Goal: Transaction & Acquisition: Book appointment/travel/reservation

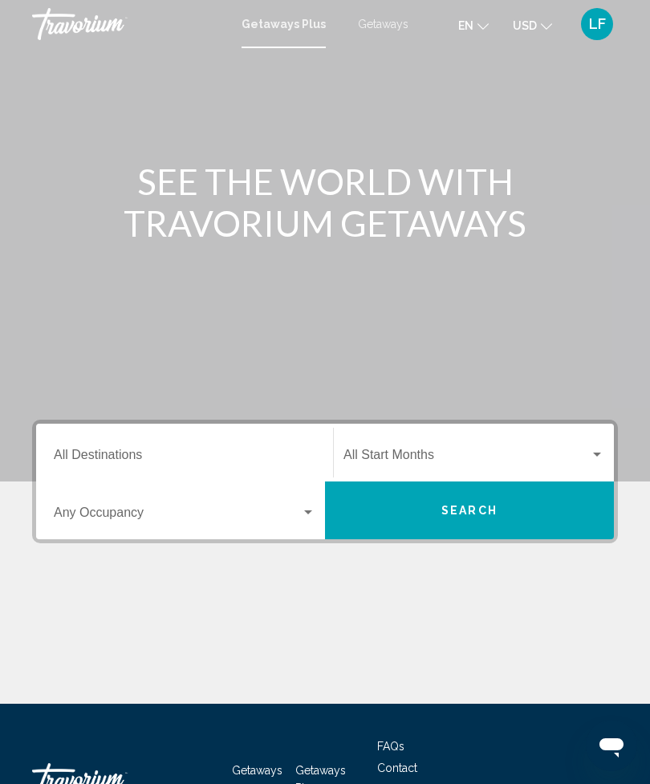
click at [156, 460] on input "Destination All Destinations" at bounding box center [184, 458] width 261 height 14
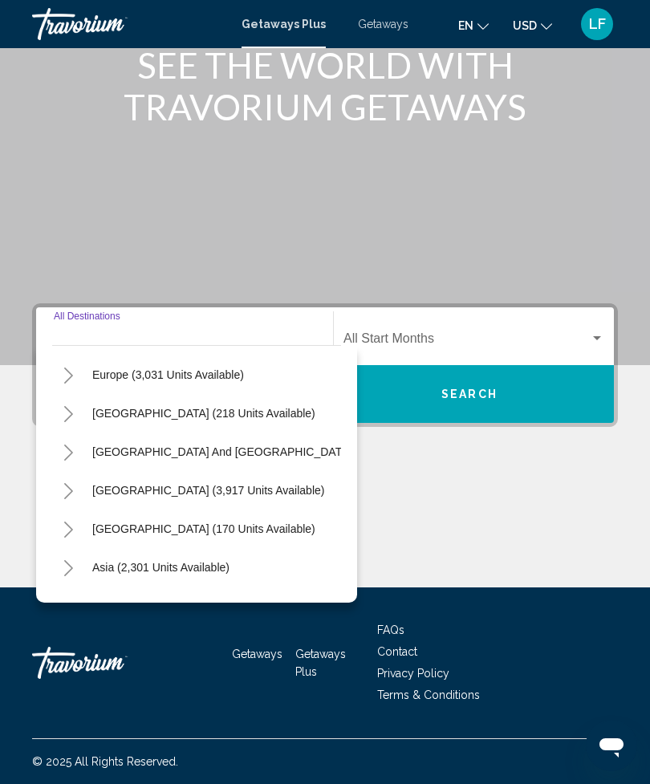
scroll to position [192, 0]
click at [161, 529] on span "[GEOGRAPHIC_DATA] (170 units available)" at bounding box center [203, 527] width 223 height 13
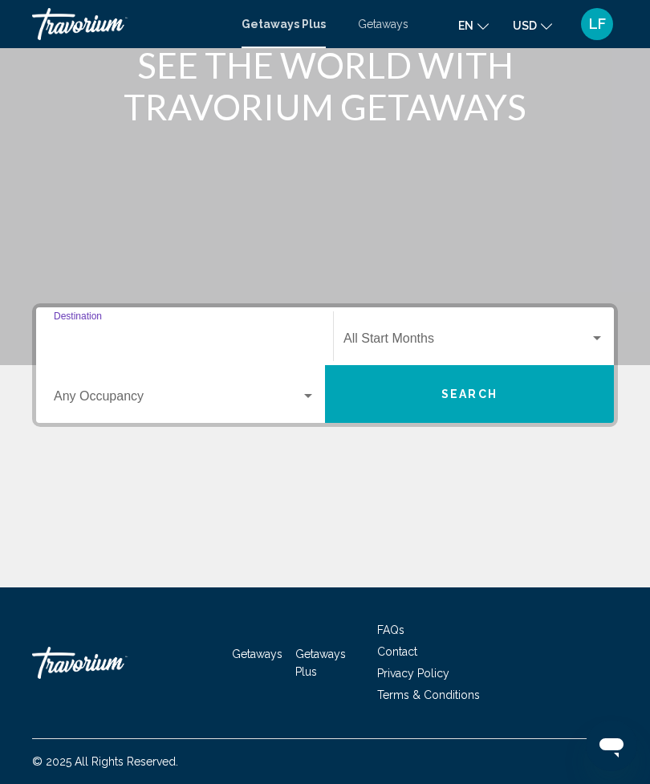
type input "**********"
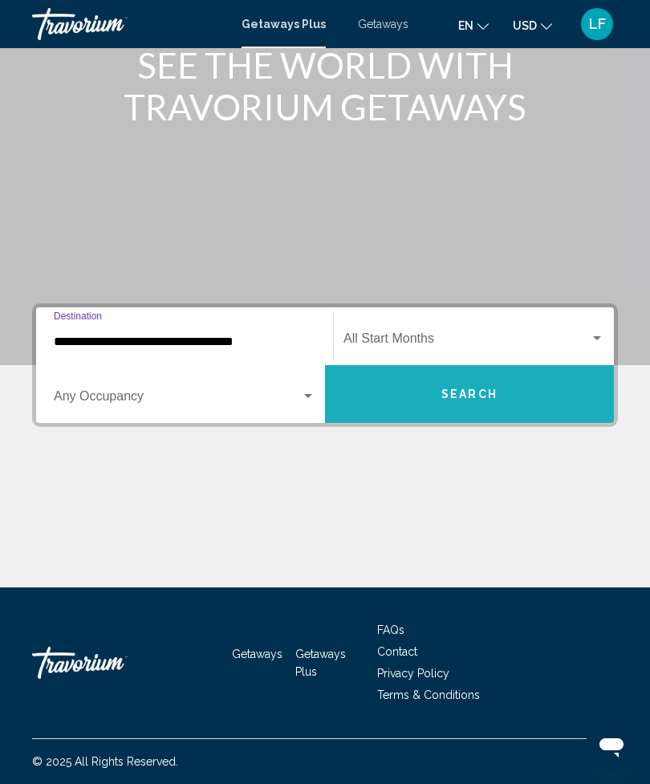
click at [484, 397] on span "Search" at bounding box center [469, 394] width 56 height 13
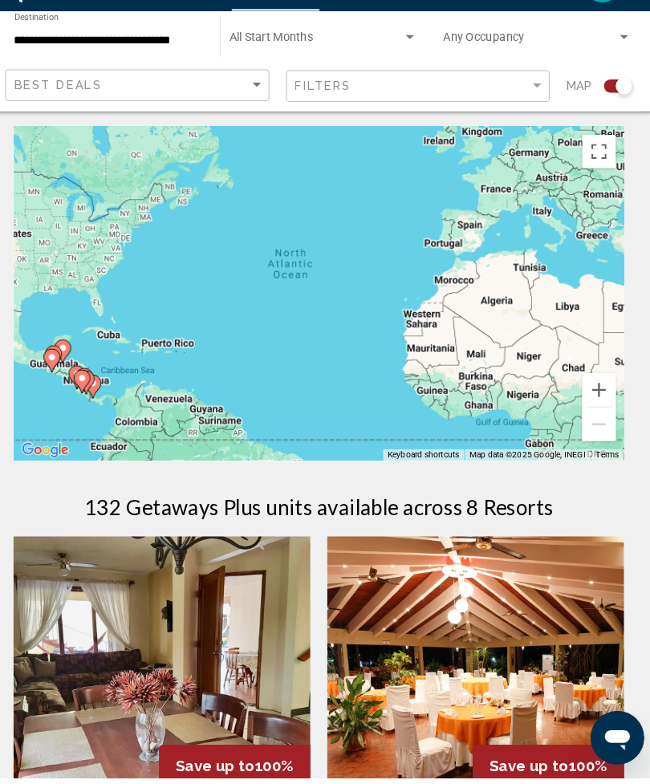
scroll to position [9, 0]
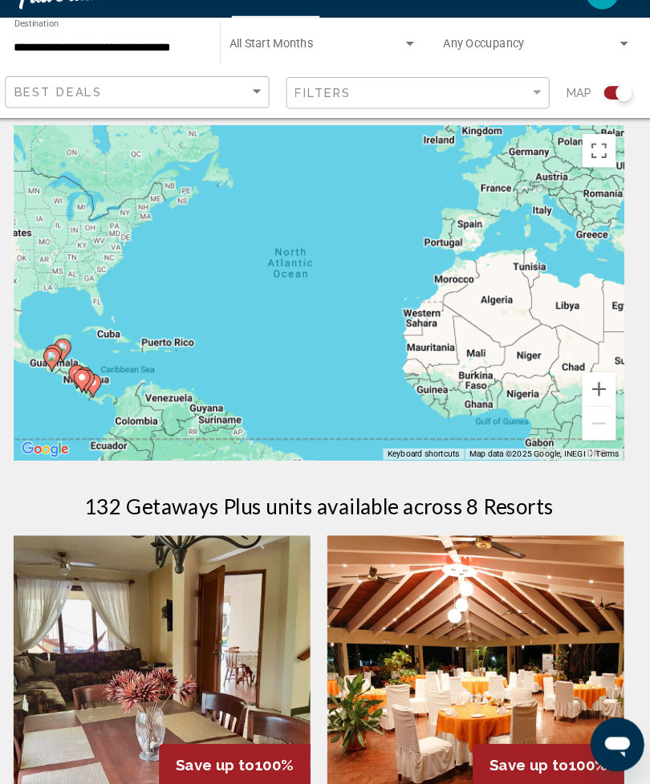
click at [584, 160] on button "Toggle fullscreen view" at bounding box center [593, 176] width 32 height 32
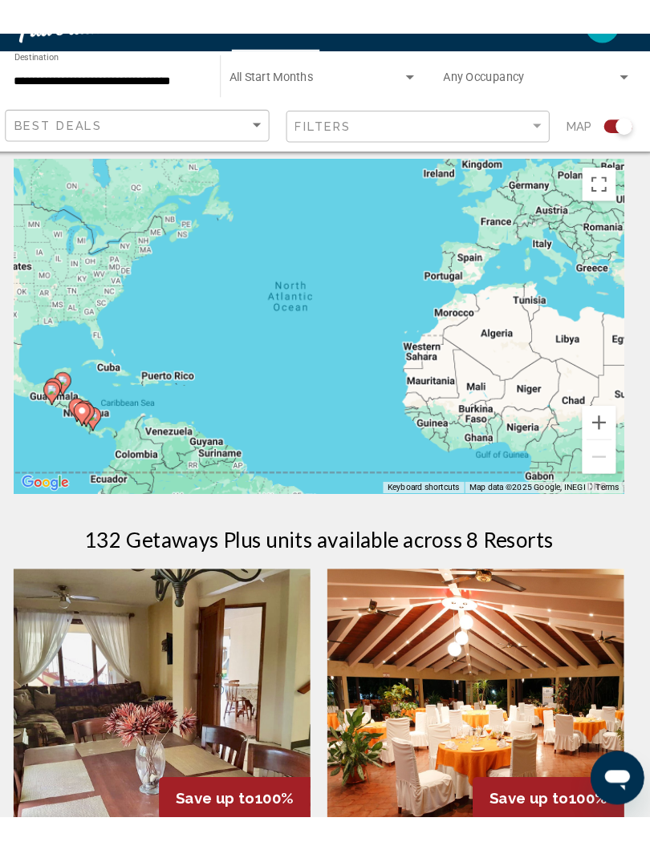
scroll to position [0, 0]
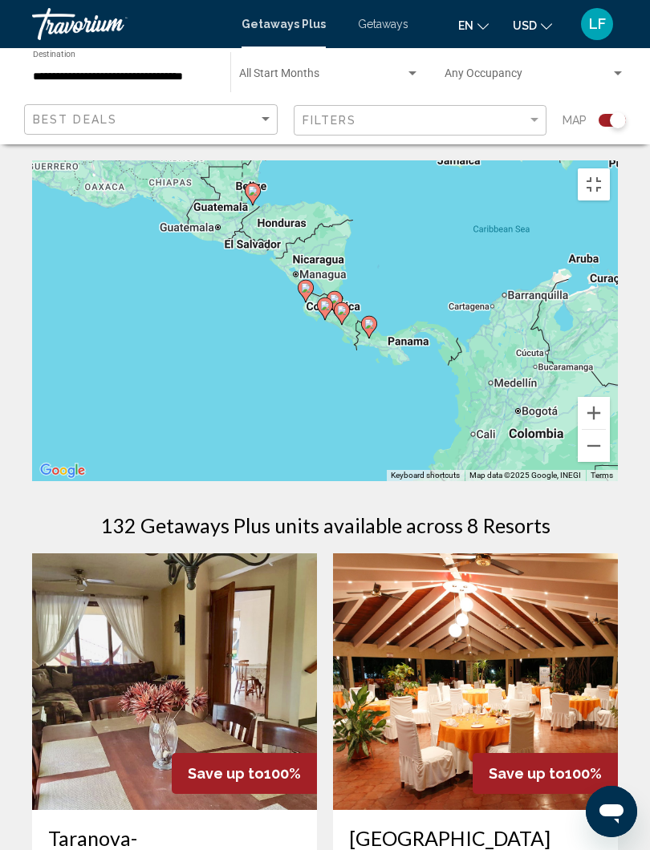
type input "**********"
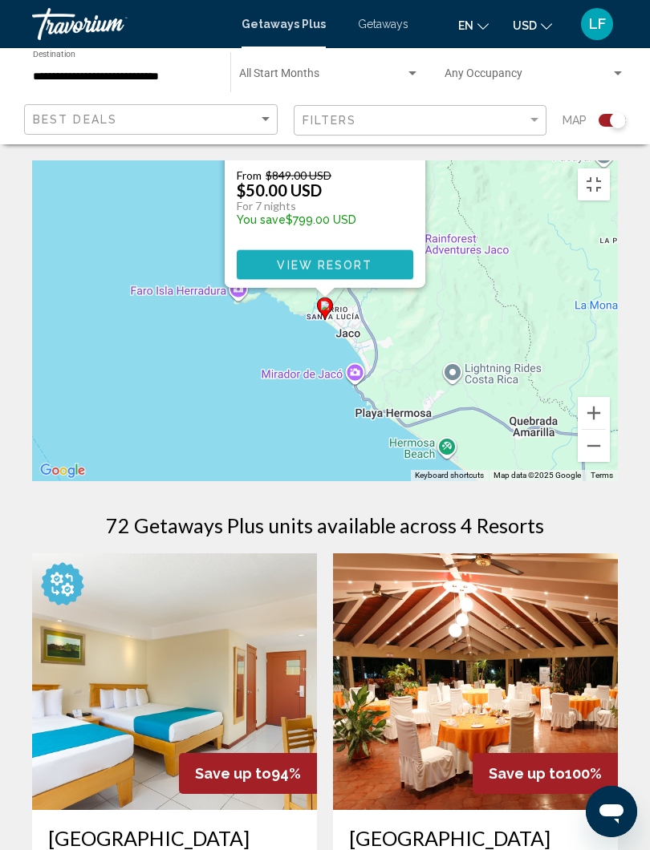
click at [350, 272] on span "View Resort" at bounding box center [324, 265] width 95 height 13
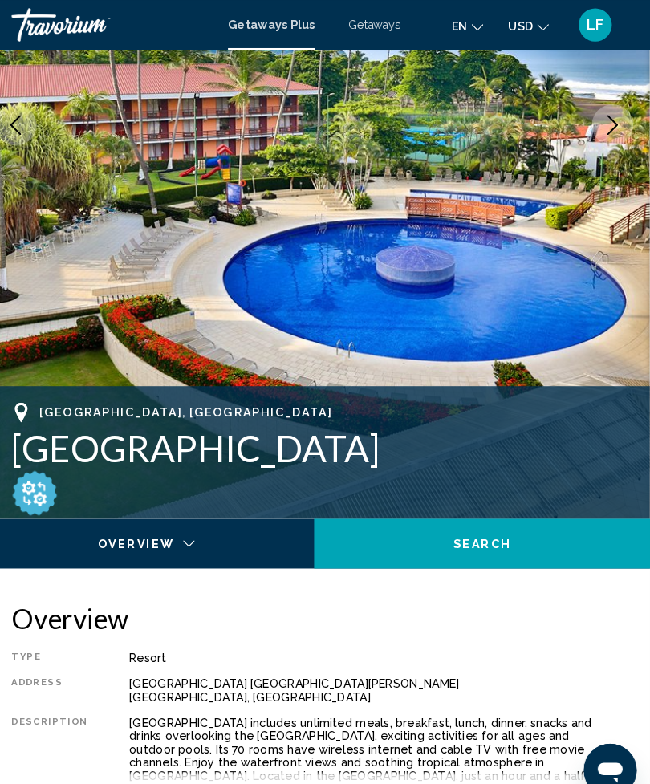
scroll to position [306, 0]
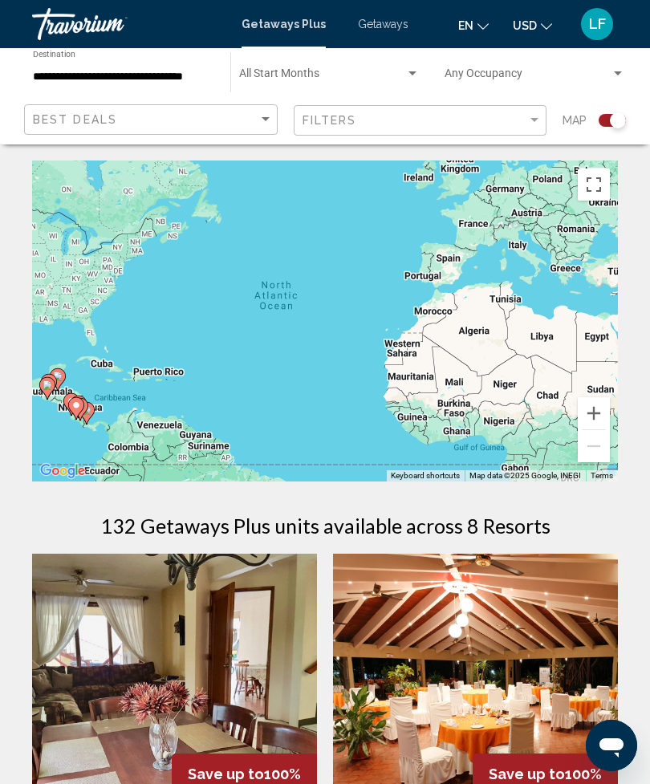
click at [589, 192] on button "Toggle fullscreen view" at bounding box center [593, 184] width 32 height 32
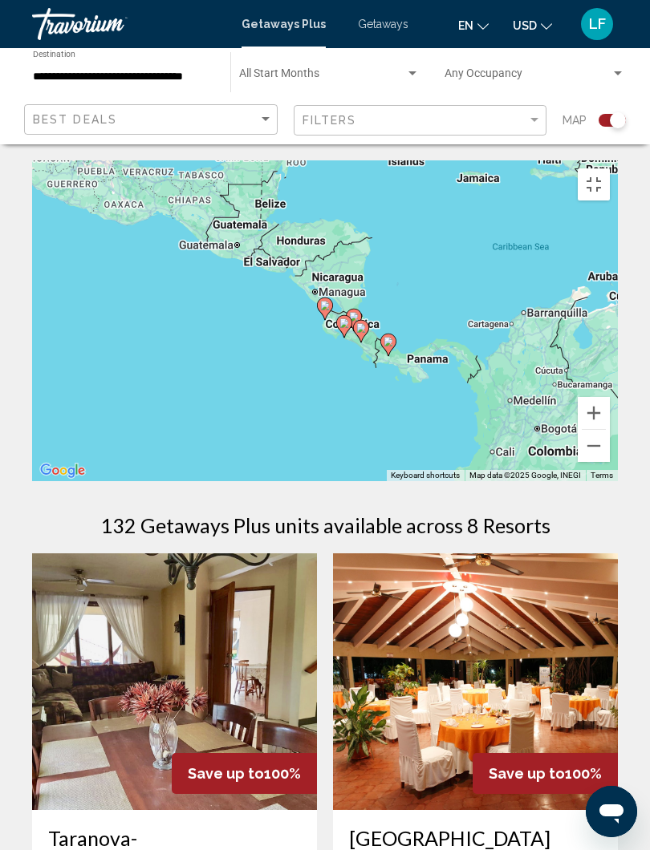
type input "**********"
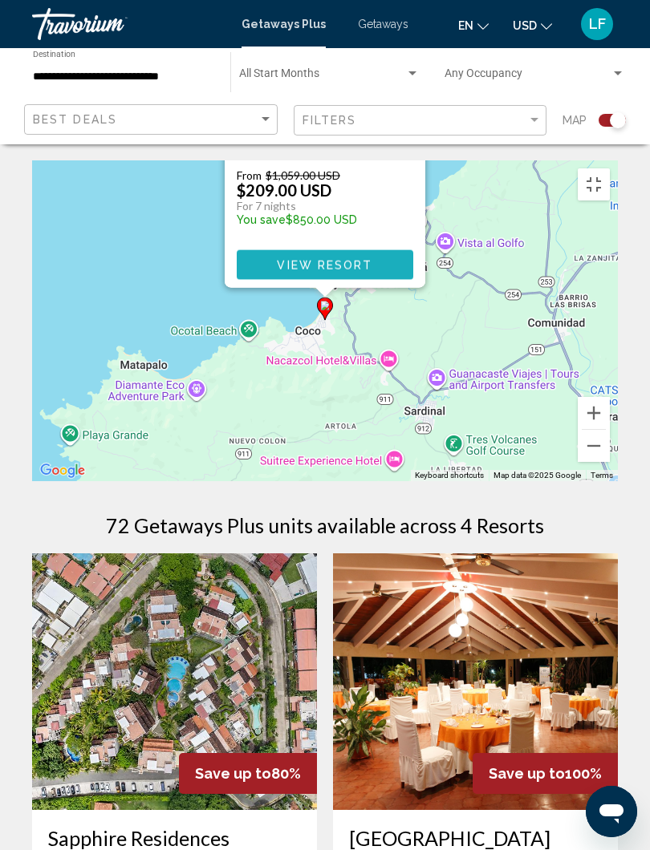
click at [354, 272] on span "View Resort" at bounding box center [324, 265] width 95 height 13
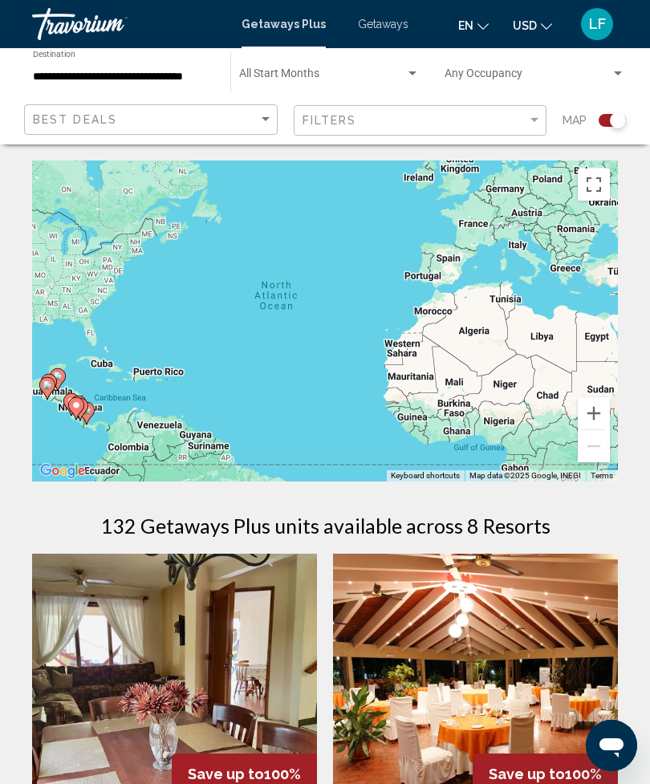
click at [585, 178] on button "Toggle fullscreen view" at bounding box center [593, 184] width 32 height 32
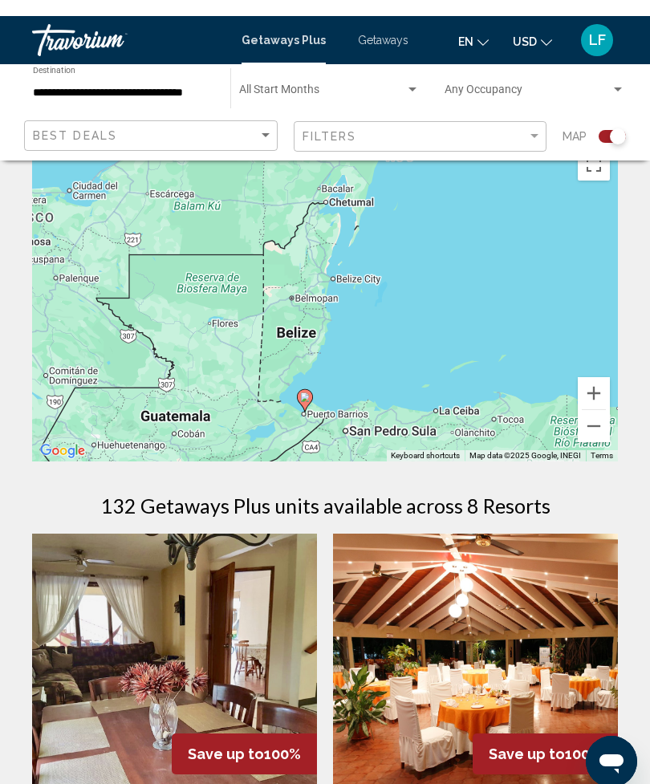
scroll to position [20, 0]
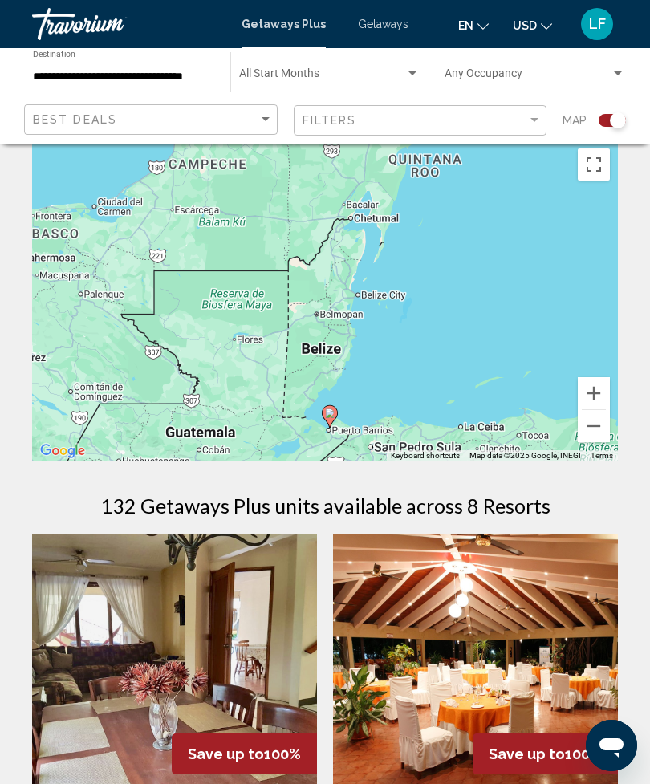
click at [609, 149] on button "Toggle fullscreen view" at bounding box center [593, 164] width 32 height 32
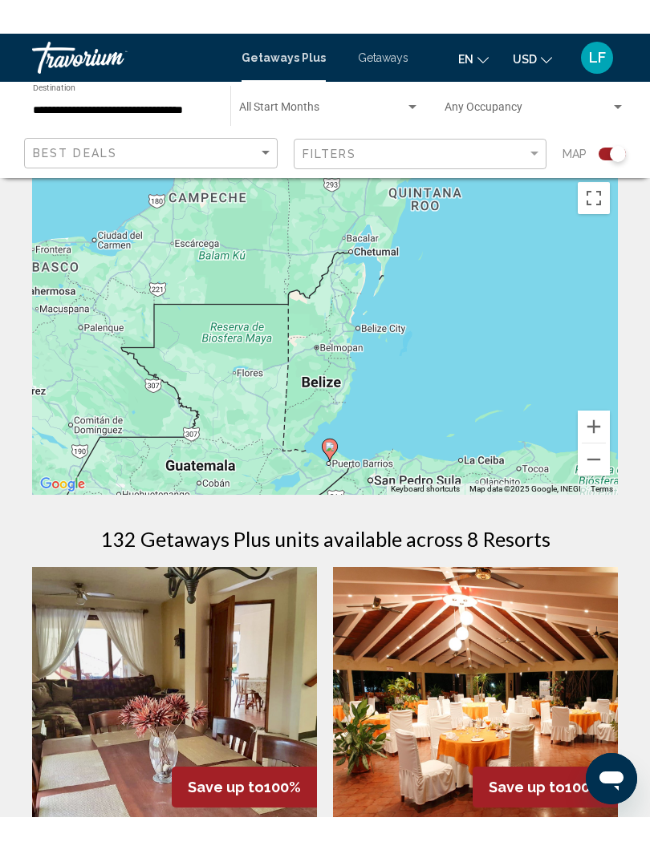
scroll to position [0, 0]
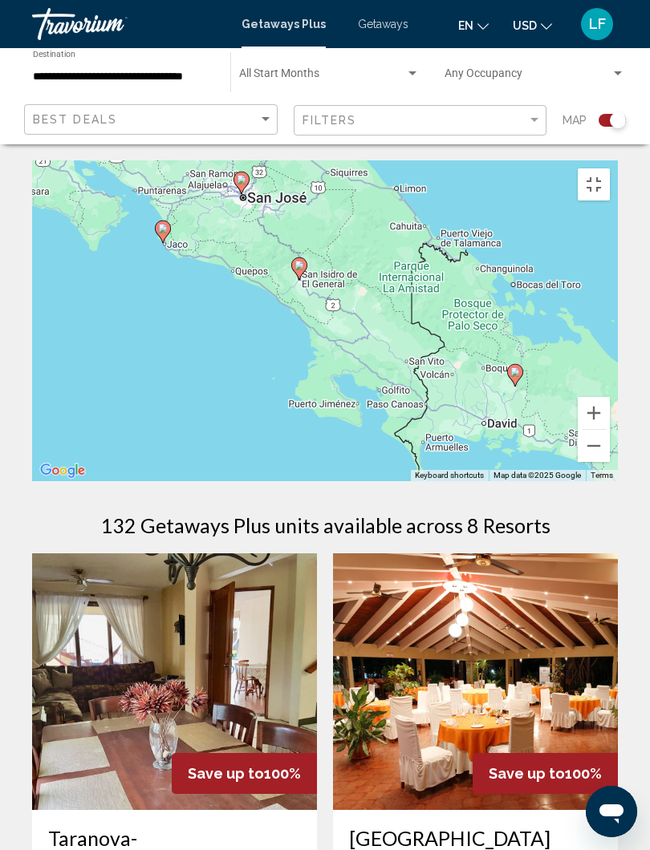
type input "**********"
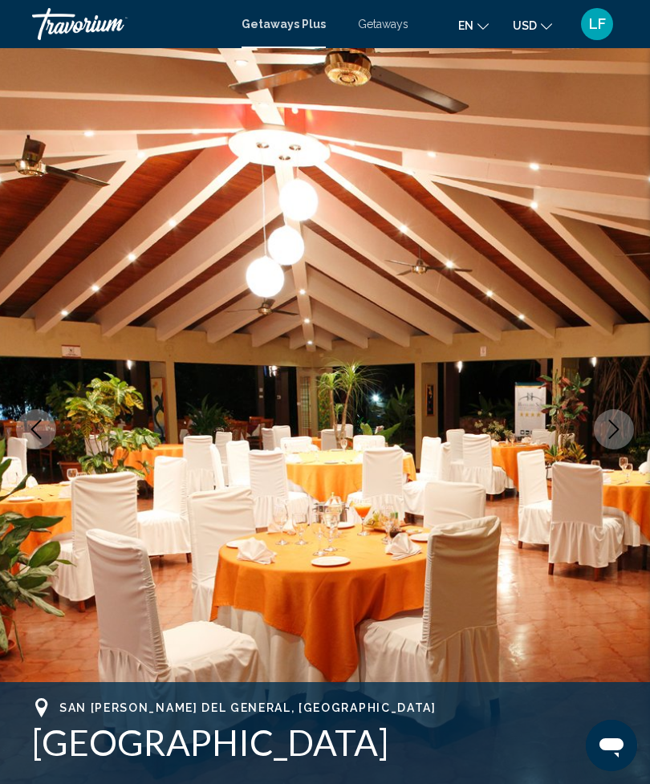
click at [625, 427] on button "Next image" at bounding box center [613, 429] width 40 height 40
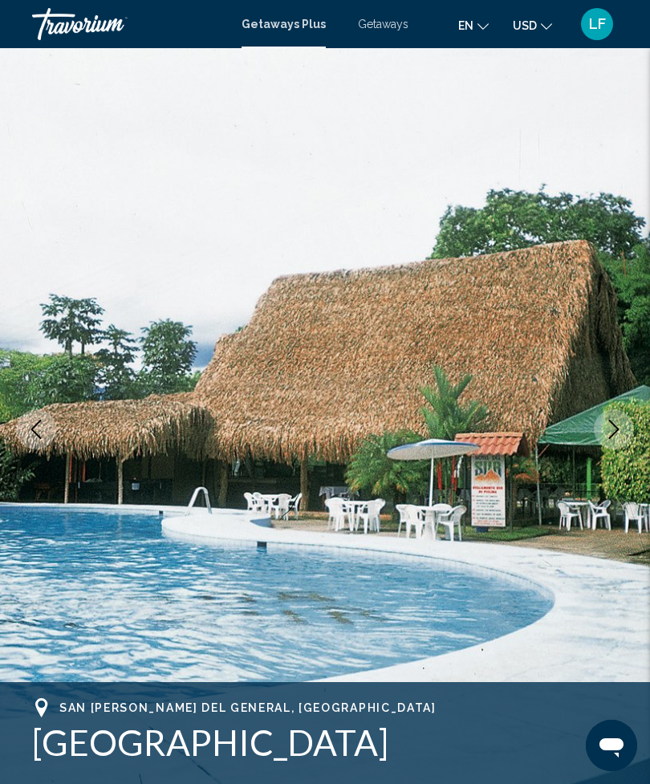
click at [614, 431] on icon "Next image" at bounding box center [613, 428] width 19 height 19
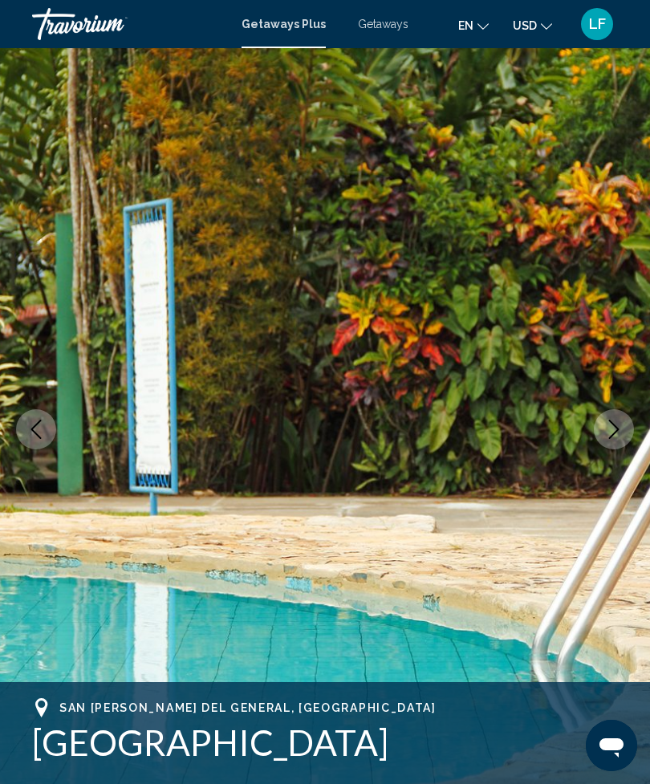
click at [614, 415] on button "Next image" at bounding box center [613, 429] width 40 height 40
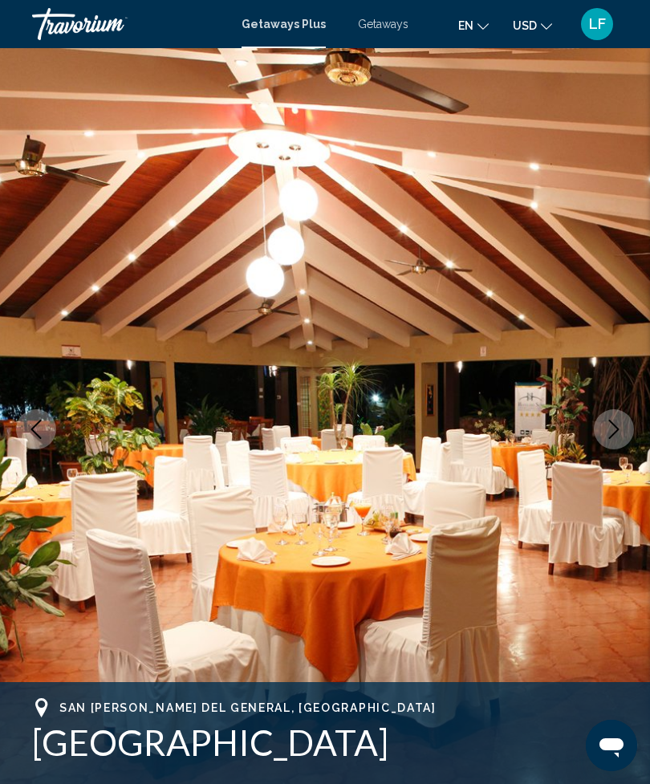
click at [597, 431] on button "Next image" at bounding box center [613, 429] width 40 height 40
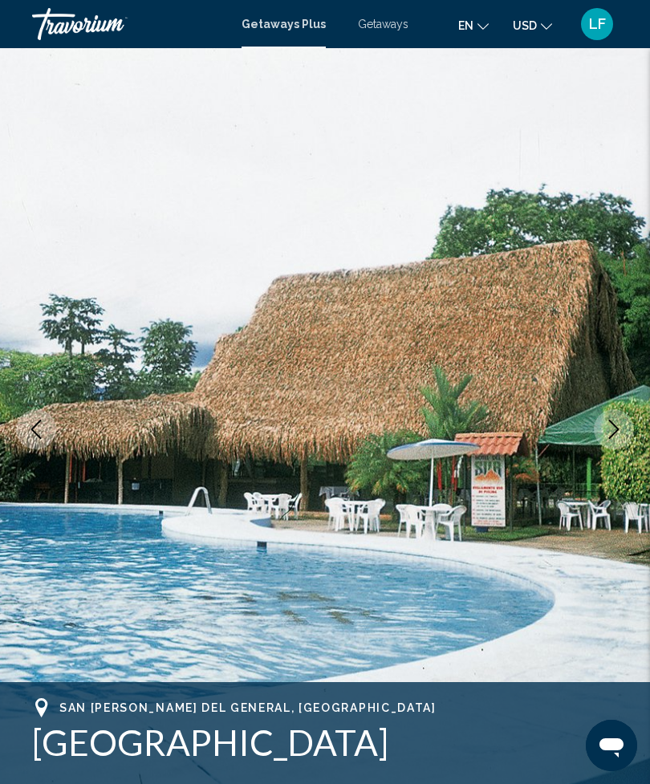
click at [600, 442] on button "Next image" at bounding box center [613, 429] width 40 height 40
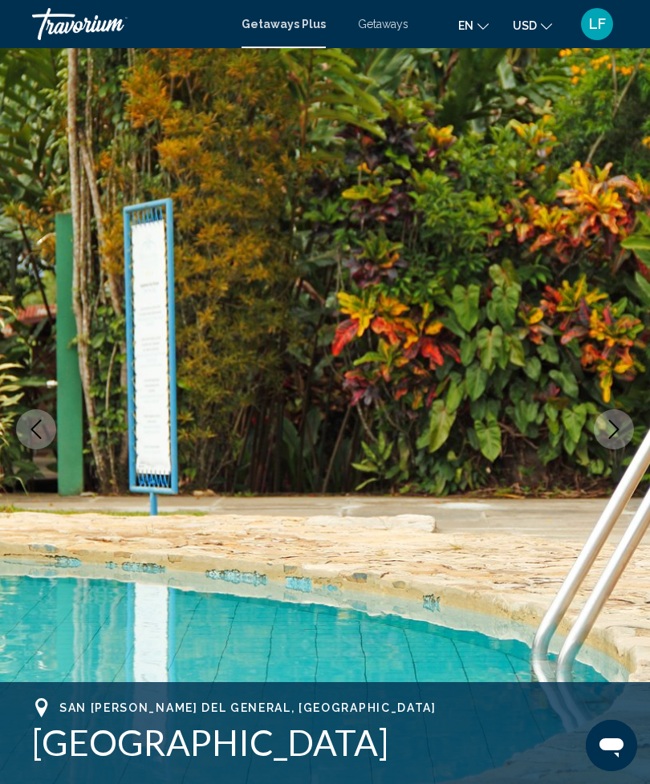
click at [609, 433] on icon "Next image" at bounding box center [613, 428] width 19 height 19
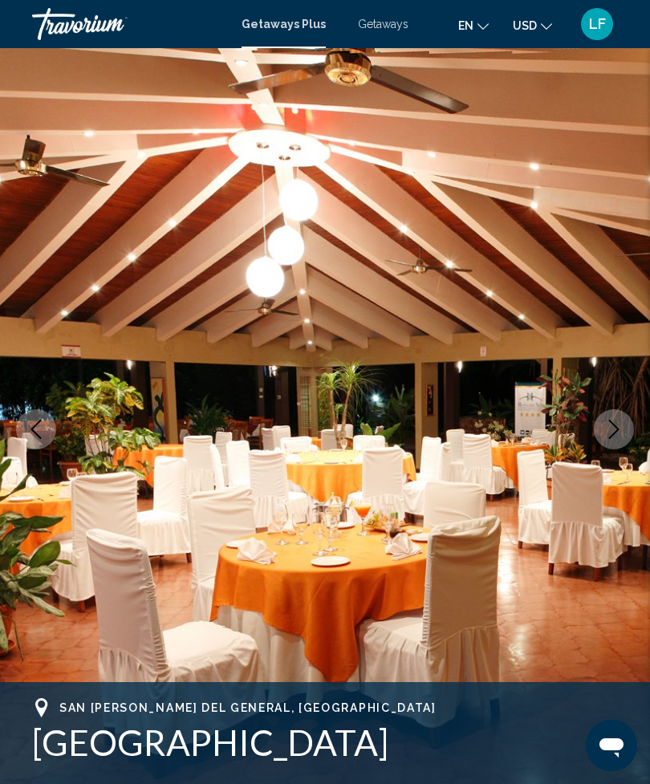
click at [398, 730] on h1 "[GEOGRAPHIC_DATA]" at bounding box center [324, 742] width 585 height 42
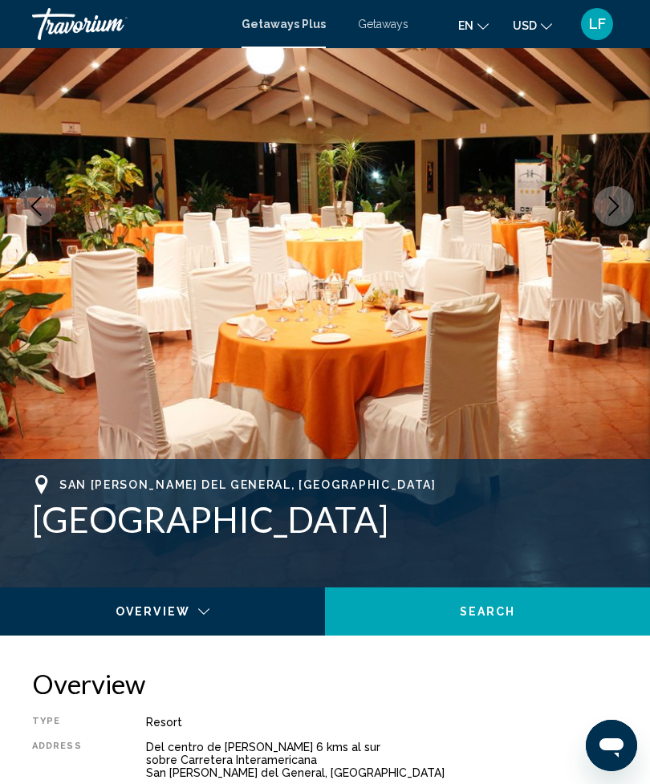
scroll to position [221, 0]
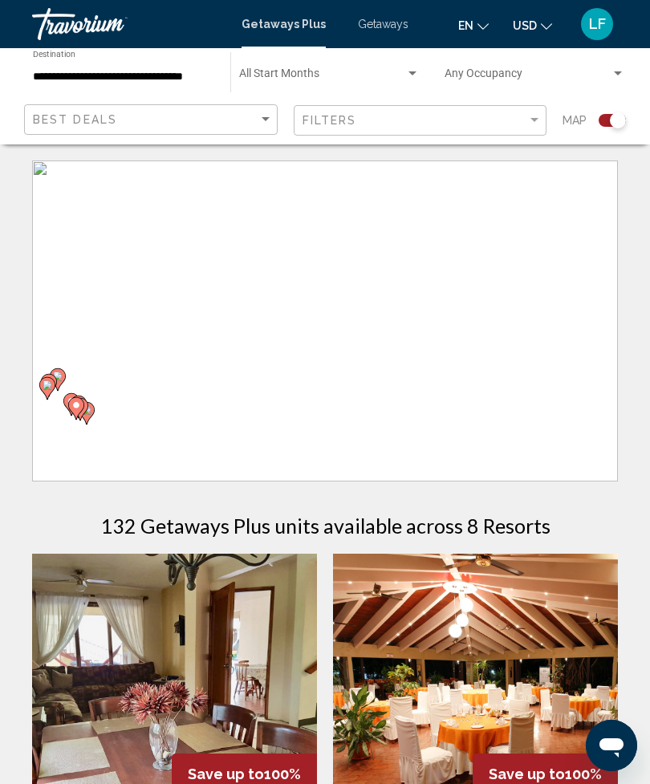
click at [564, 201] on div "To activate drag with keyboard, press Alt + Enter. Once in keyboard drag state,…" at bounding box center [324, 320] width 585 height 321
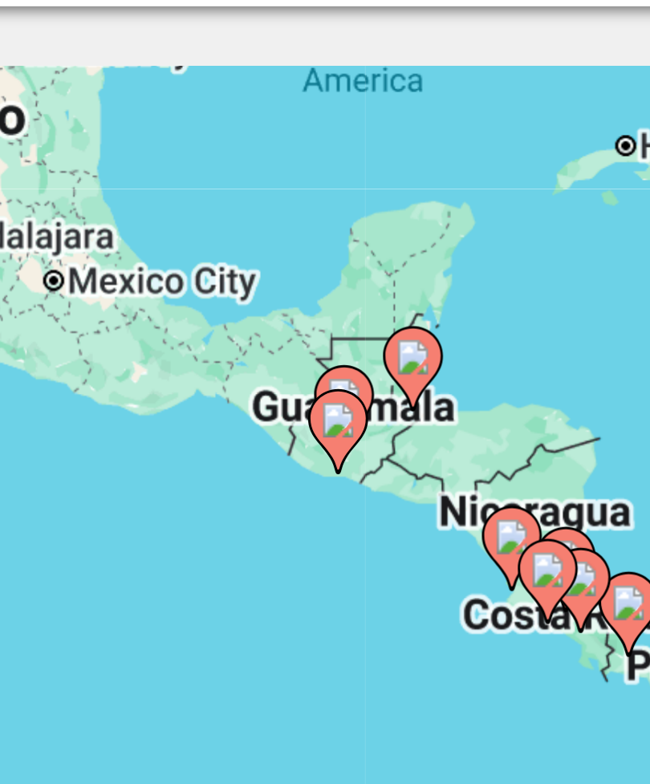
type input "**********"
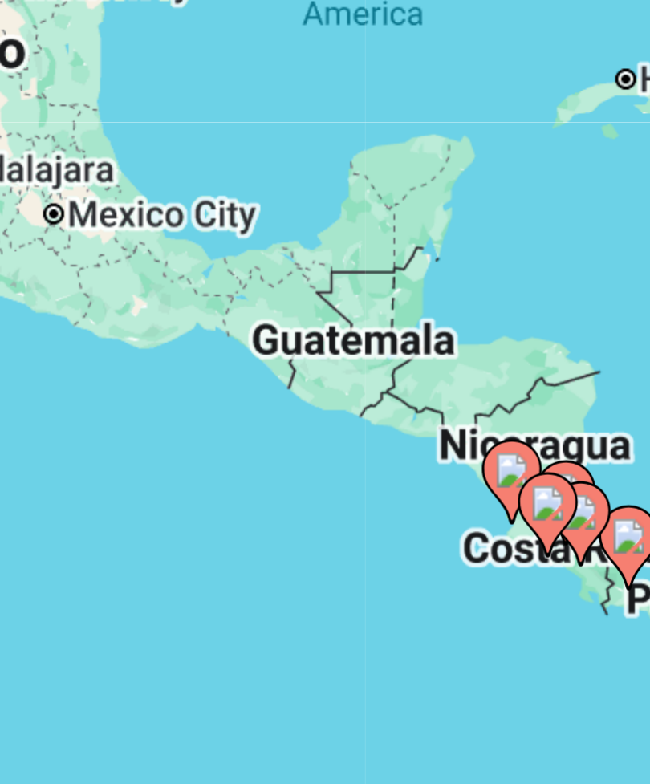
click at [91, 160] on div "To activate drag with keyboard, press Alt + Enter. Once in keyboard drag state,…" at bounding box center [324, 320] width 585 height 321
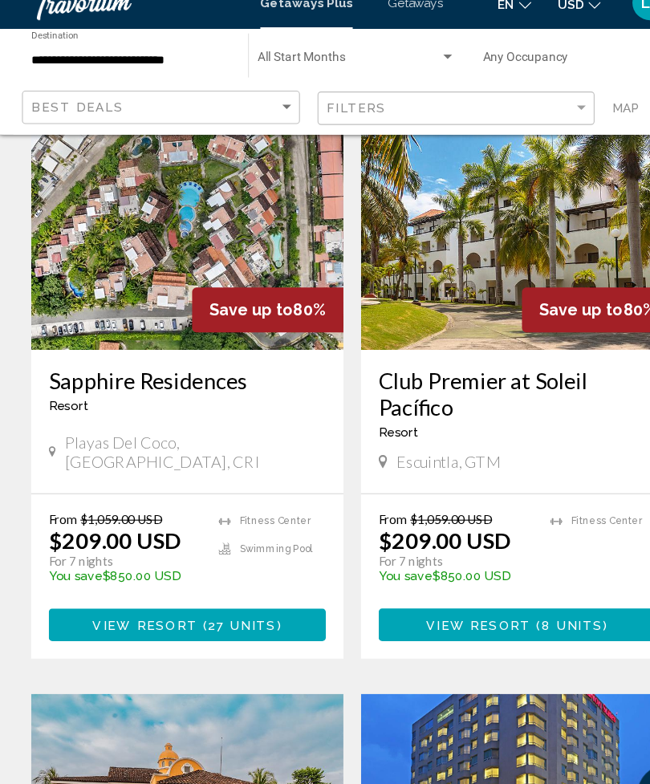
scroll to position [1622, 0]
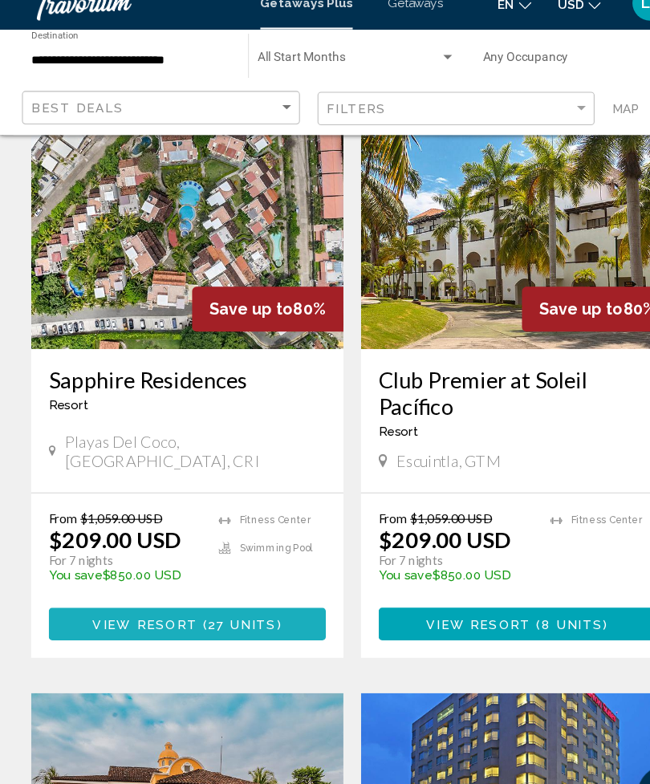
click at [177, 585] on span "View Resort" at bounding box center [135, 591] width 95 height 13
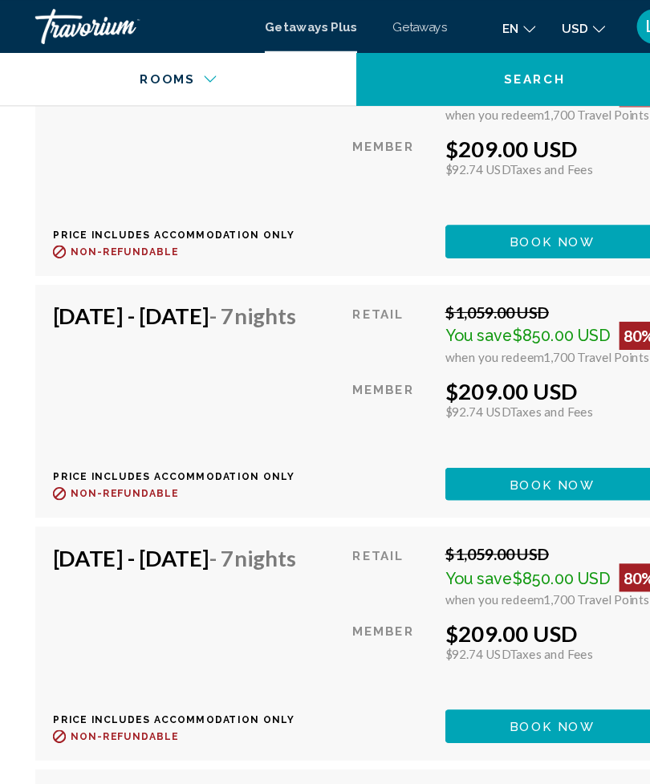
scroll to position [3911, 0]
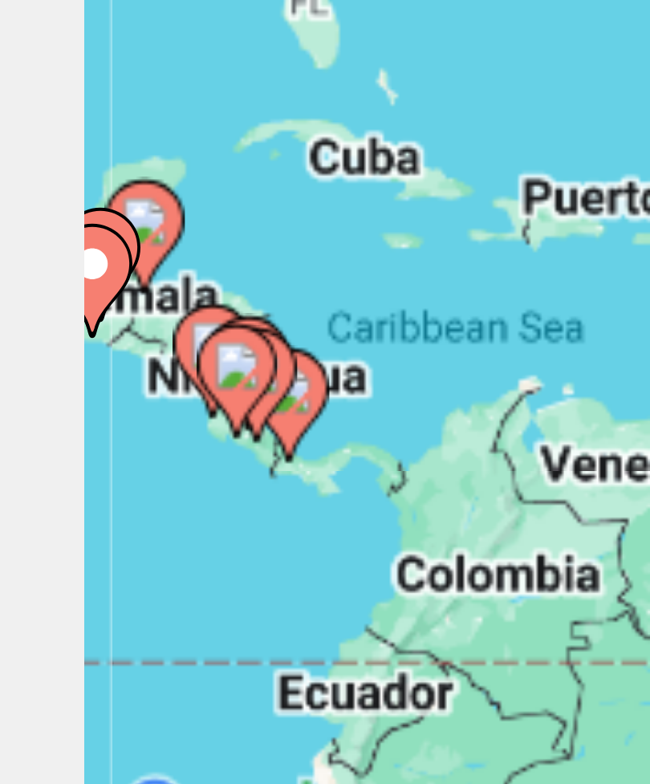
click at [58, 376] on image "Main content" at bounding box center [63, 381] width 10 height 10
click at [45, 160] on div "To activate drag with keyboard, press Alt + Enter. Once in keyboard drag state,…" at bounding box center [324, 320] width 585 height 321
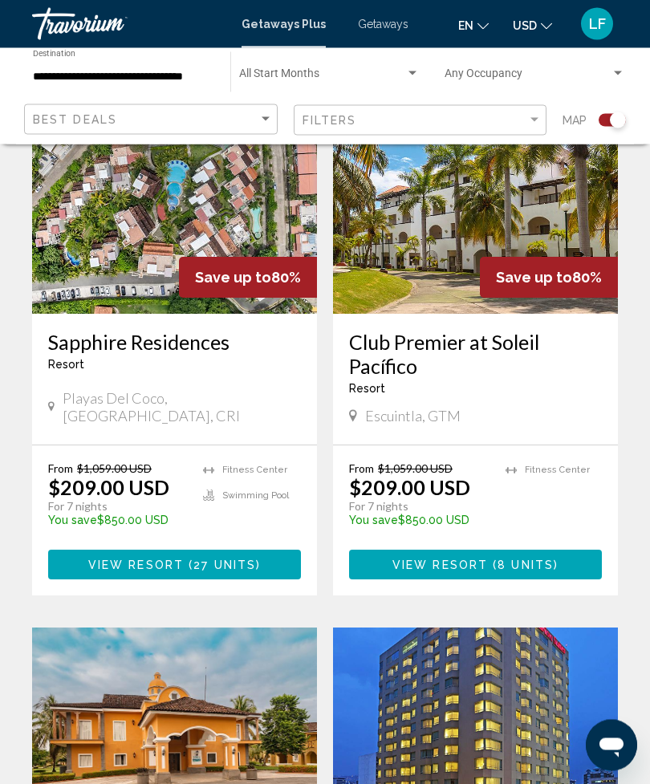
scroll to position [1647, 0]
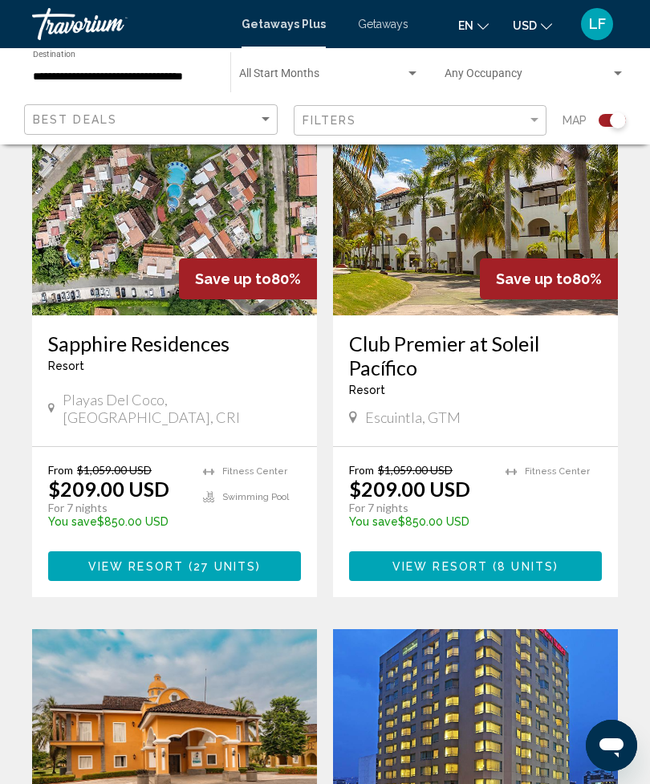
click at [229, 551] on button "View Resort ( 27 units )" at bounding box center [174, 566] width 253 height 30
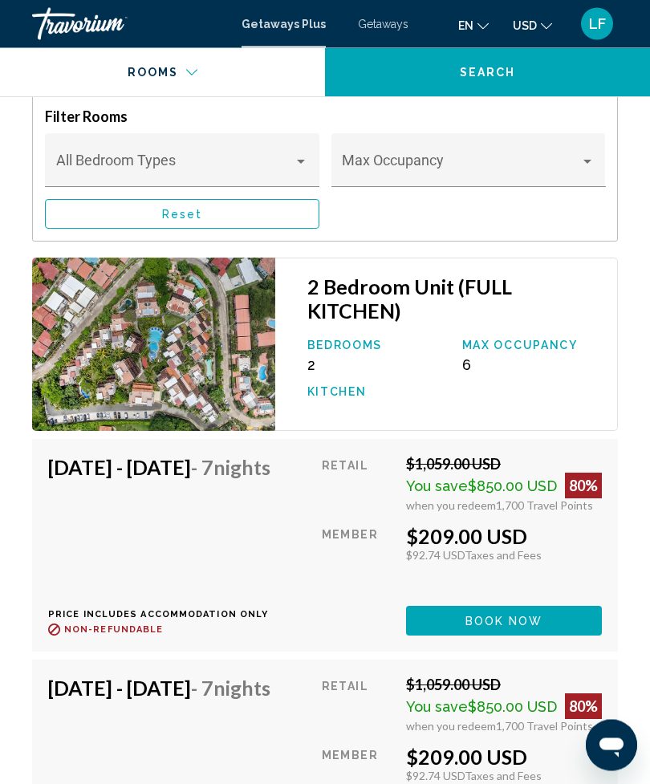
scroll to position [3292, 0]
click at [531, 617] on button "Book now" at bounding box center [504, 621] width 196 height 30
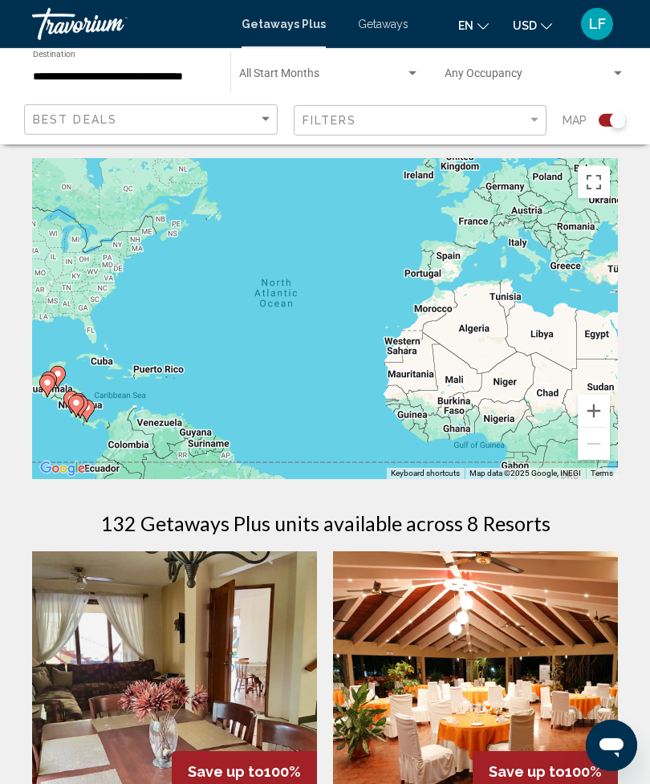
scroll to position [15, 0]
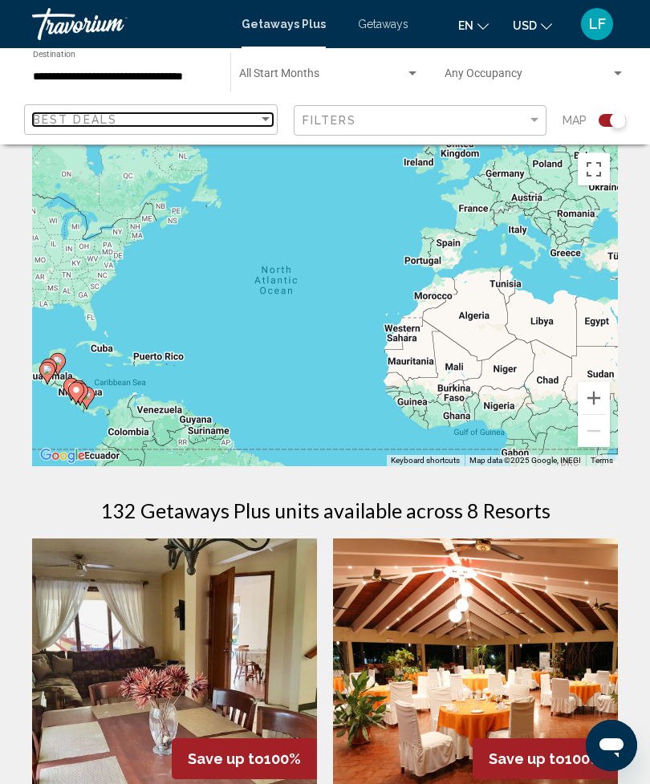
click at [263, 125] on div "Sort by" at bounding box center [265, 119] width 14 height 13
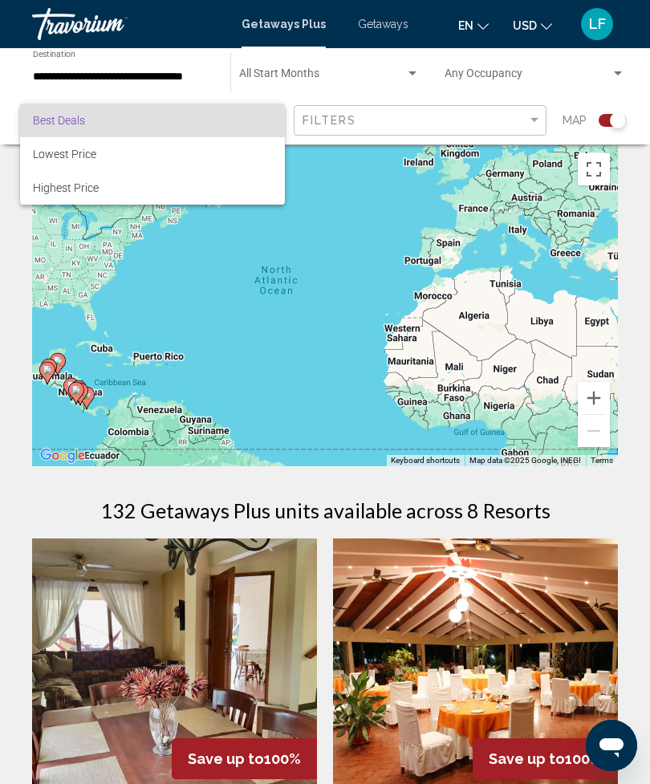
click at [223, 287] on div at bounding box center [325, 392] width 650 height 784
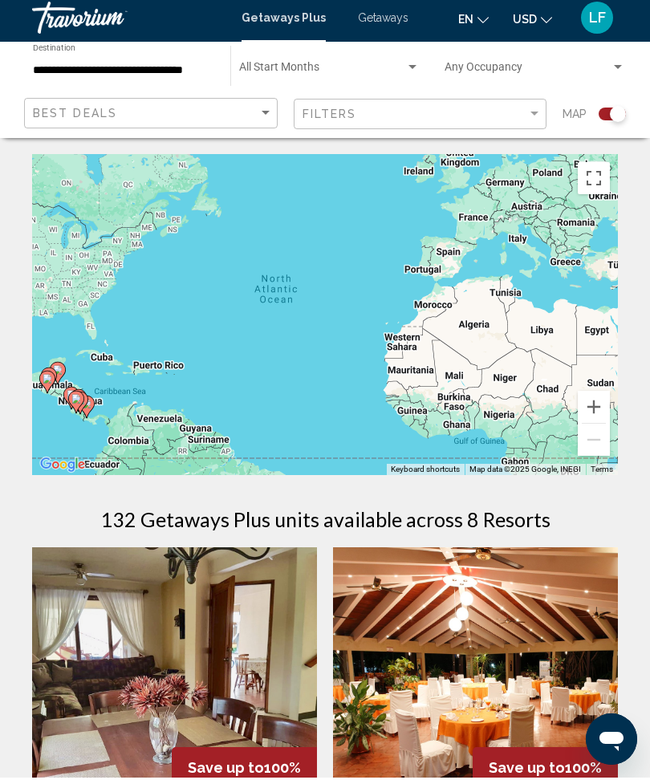
scroll to position [6, 0]
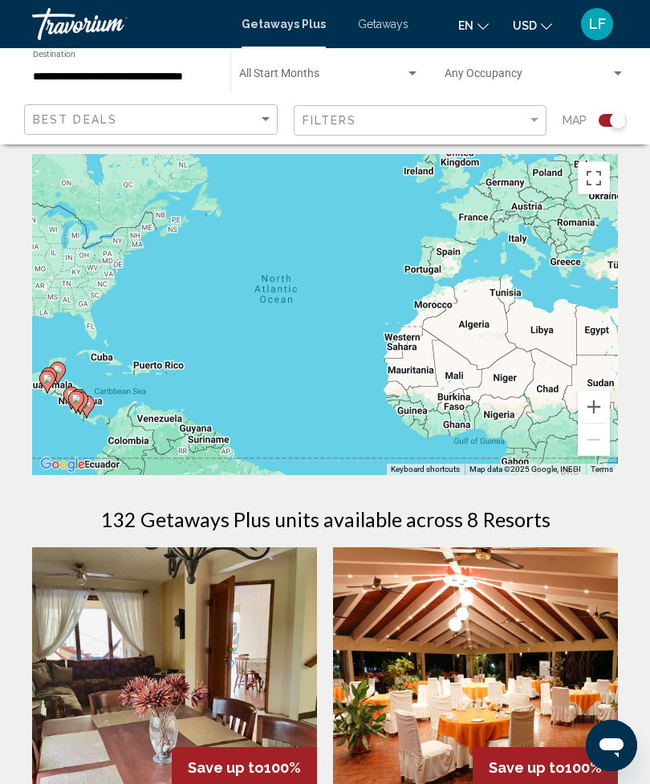
click at [188, 75] on input "**********" at bounding box center [123, 77] width 181 height 13
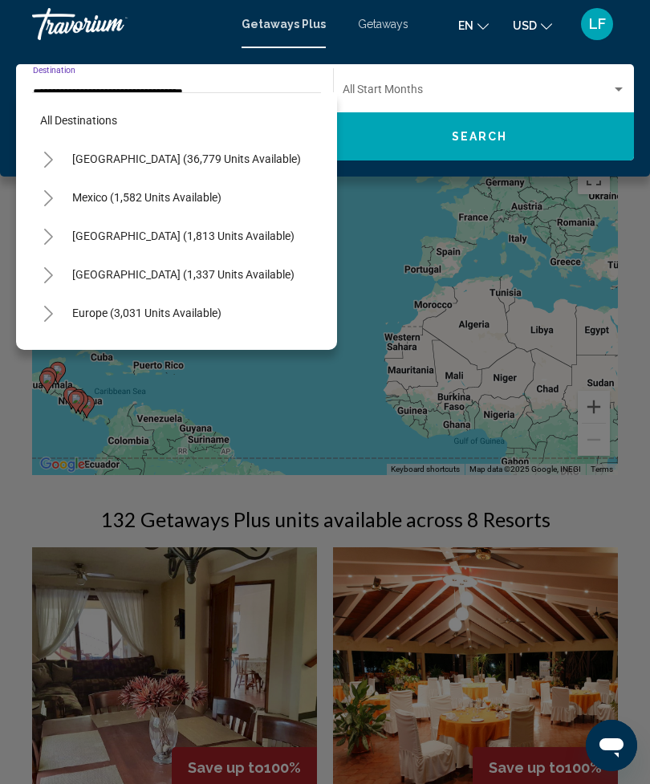
scroll to position [0, 0]
click at [278, 225] on div "[GEOGRAPHIC_DATA] (1,813 units available)" at bounding box center [176, 236] width 289 height 38
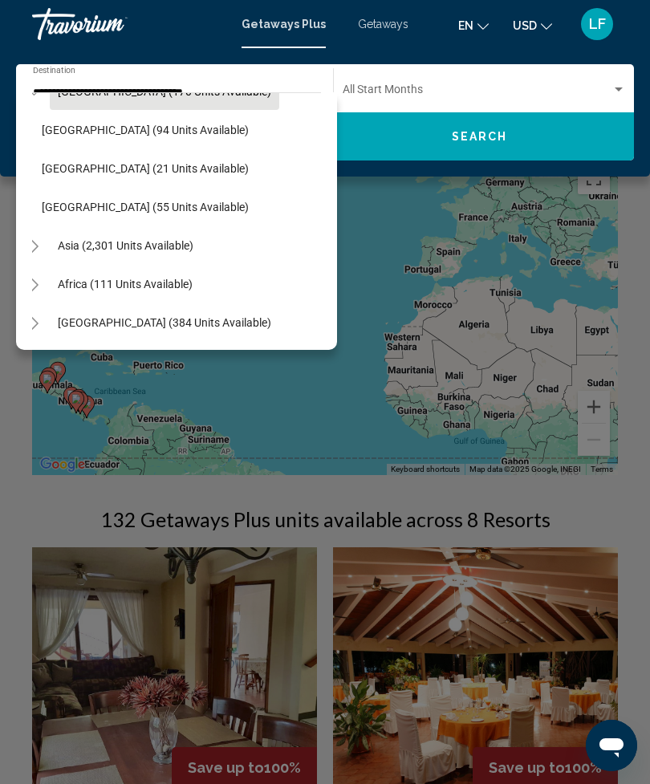
scroll to position [375, 14]
click at [125, 257] on button "Asia (2,301 units available)" at bounding box center [126, 245] width 152 height 37
type input "**********"
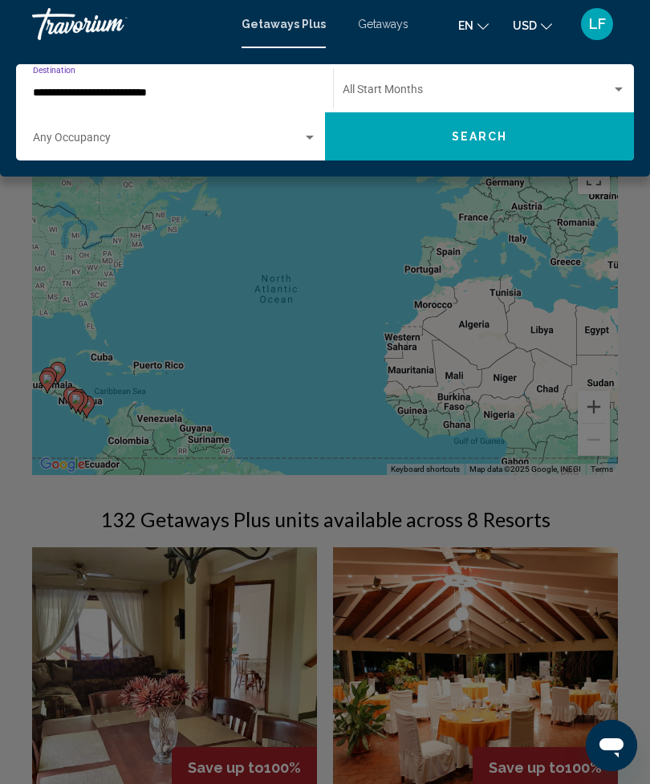
click at [521, 287] on div "Main content" at bounding box center [325, 392] width 650 height 784
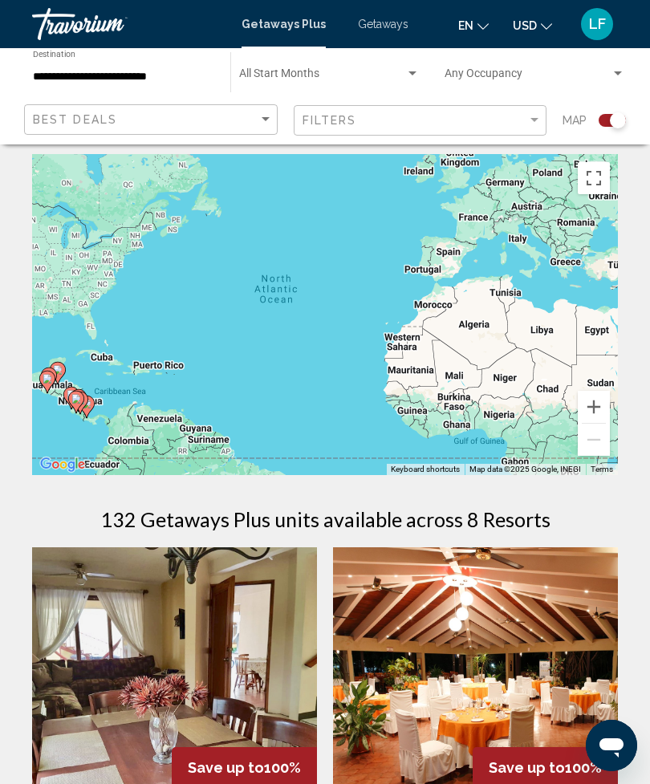
click at [379, 29] on span "Getaways" at bounding box center [383, 24] width 51 height 13
